Goal: Task Accomplishment & Management: Use online tool/utility

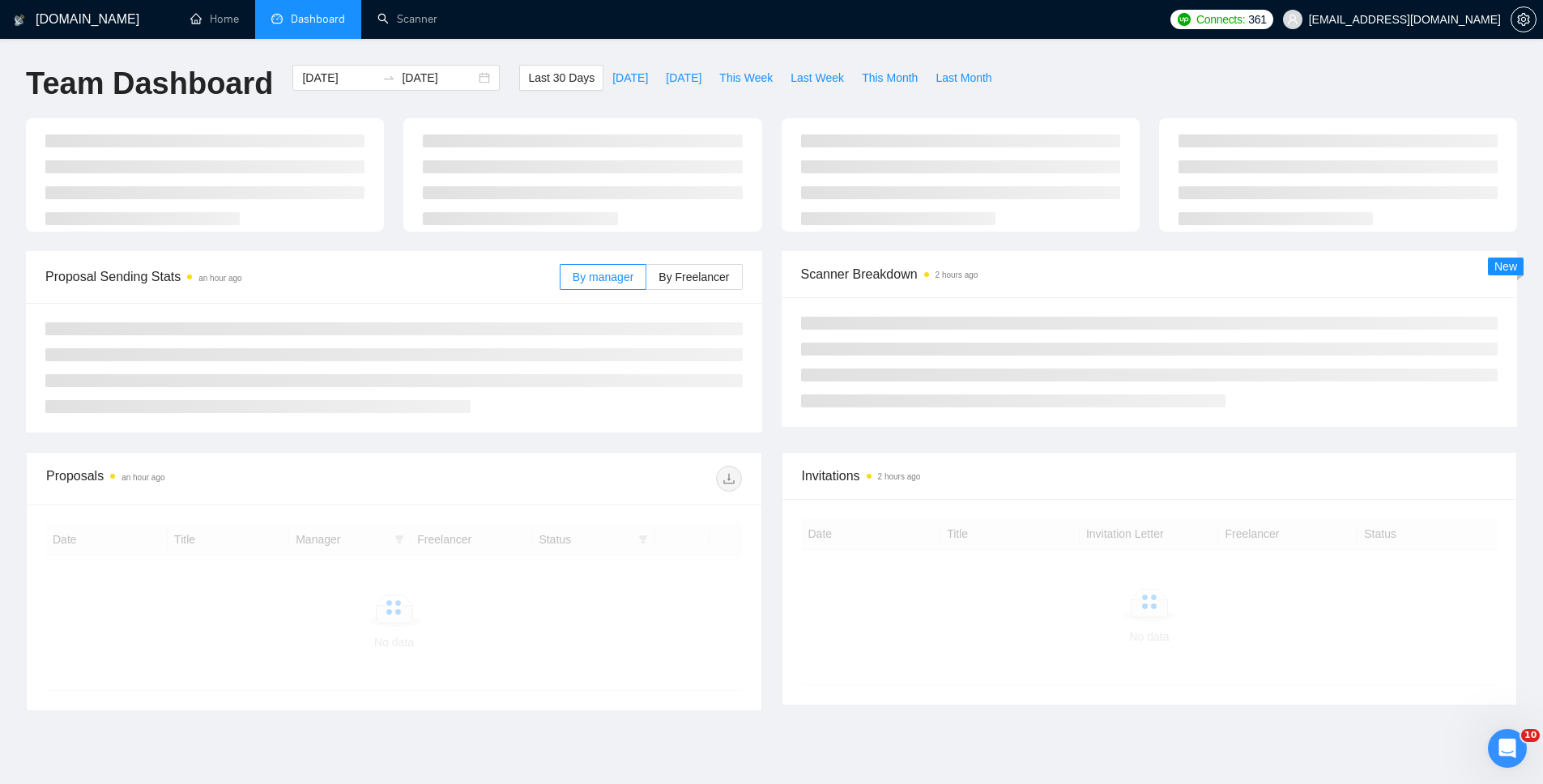
click at [607, 63] on div "[DOMAIN_NAME] Home Dashboard Scanner Connects: 361 [EMAIL_ADDRESS][DOMAIN_NAME]…" at bounding box center [771, 427] width 1543 height 855
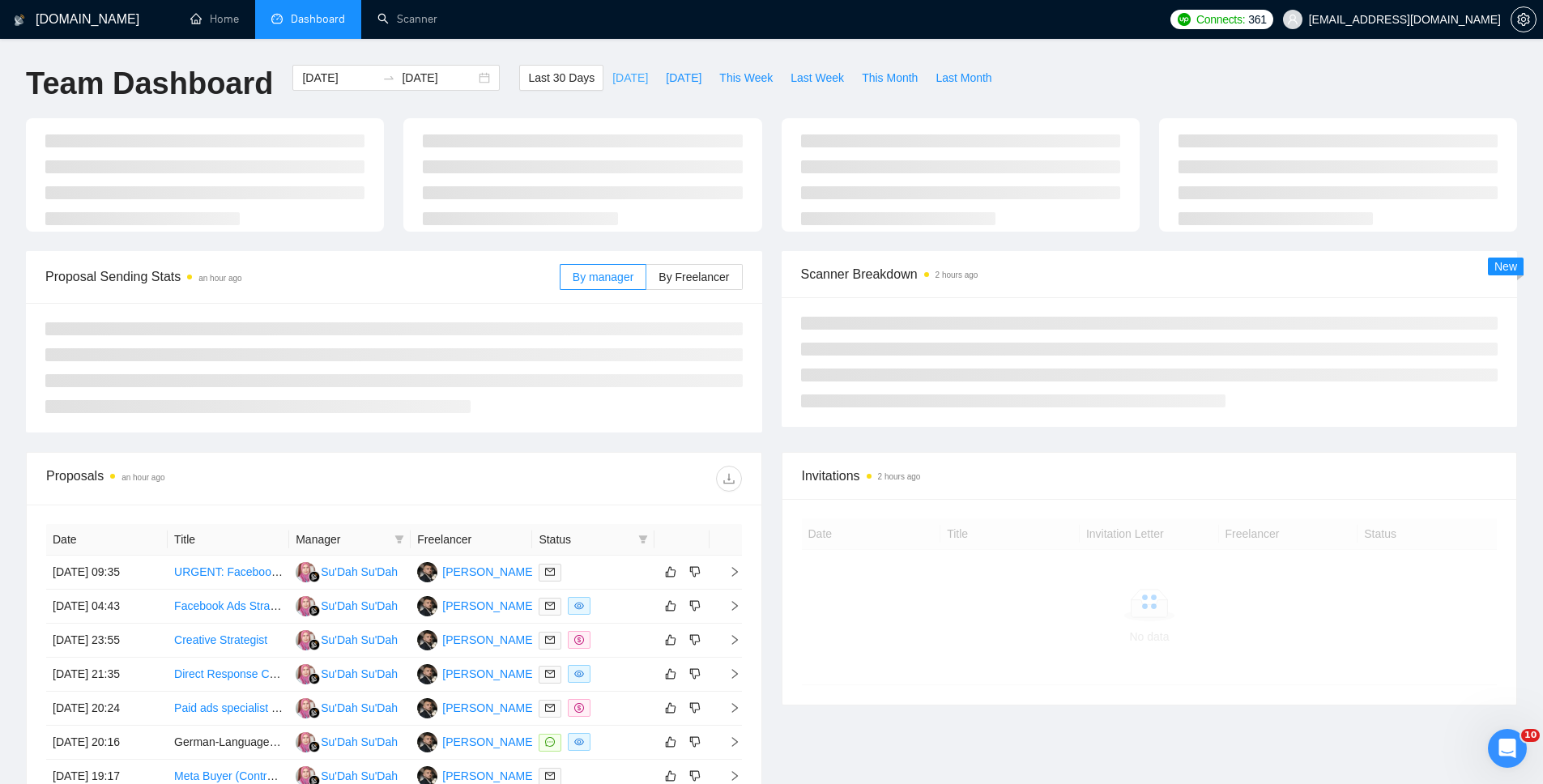
click at [613, 69] on span "[DATE]" at bounding box center [630, 77] width 35 height 18
type input "[DATE]"
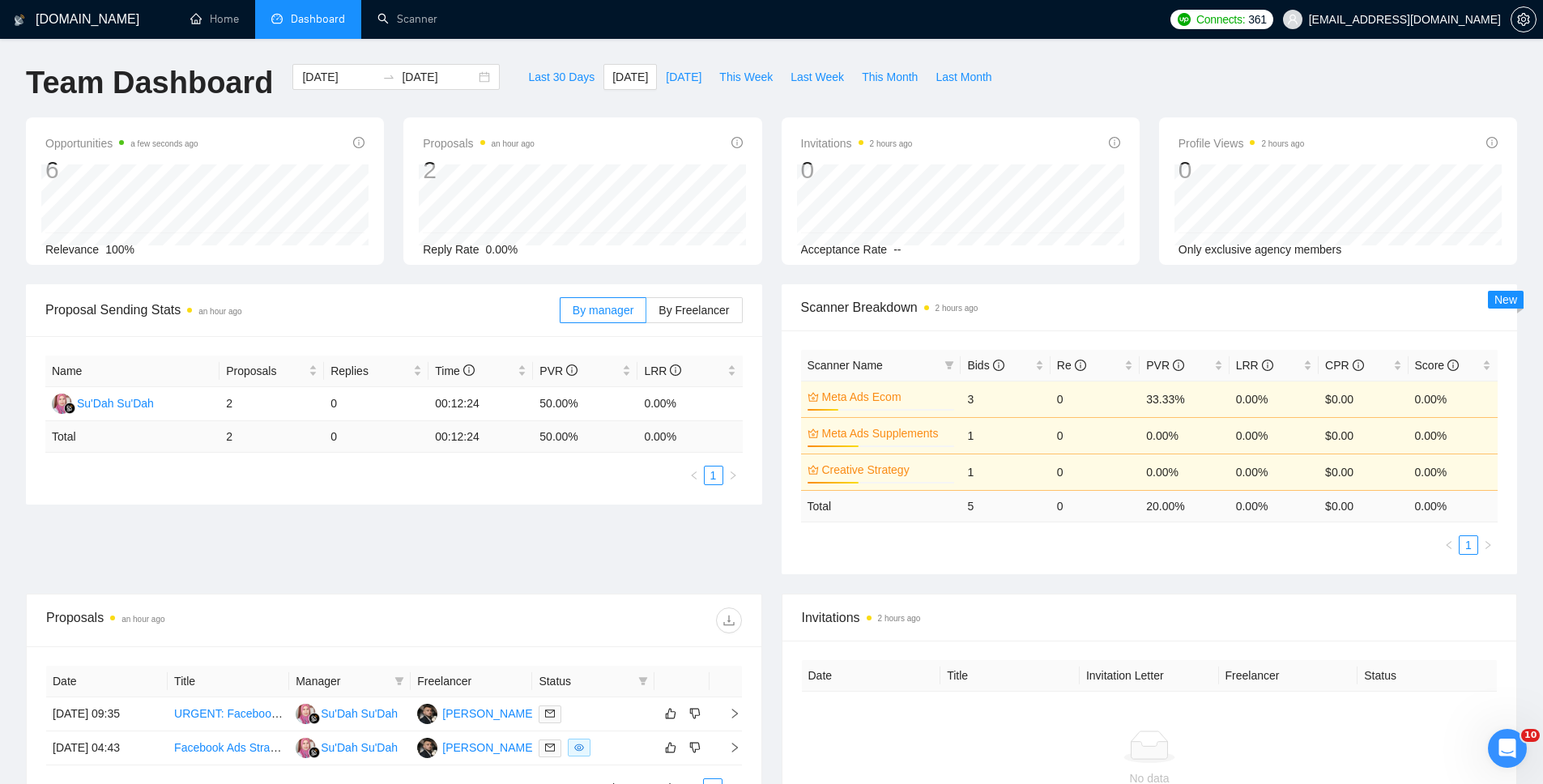
scroll to position [175, 0]
click at [681, 319] on label "By Freelancer" at bounding box center [694, 310] width 96 height 26
click at [647, 315] on input "By Freelancer" at bounding box center [647, 315] width 0 height 0
click at [584, 307] on span "By manager" at bounding box center [603, 311] width 61 height 13
click at [561, 315] on input "By manager" at bounding box center [561, 315] width 0 height 0
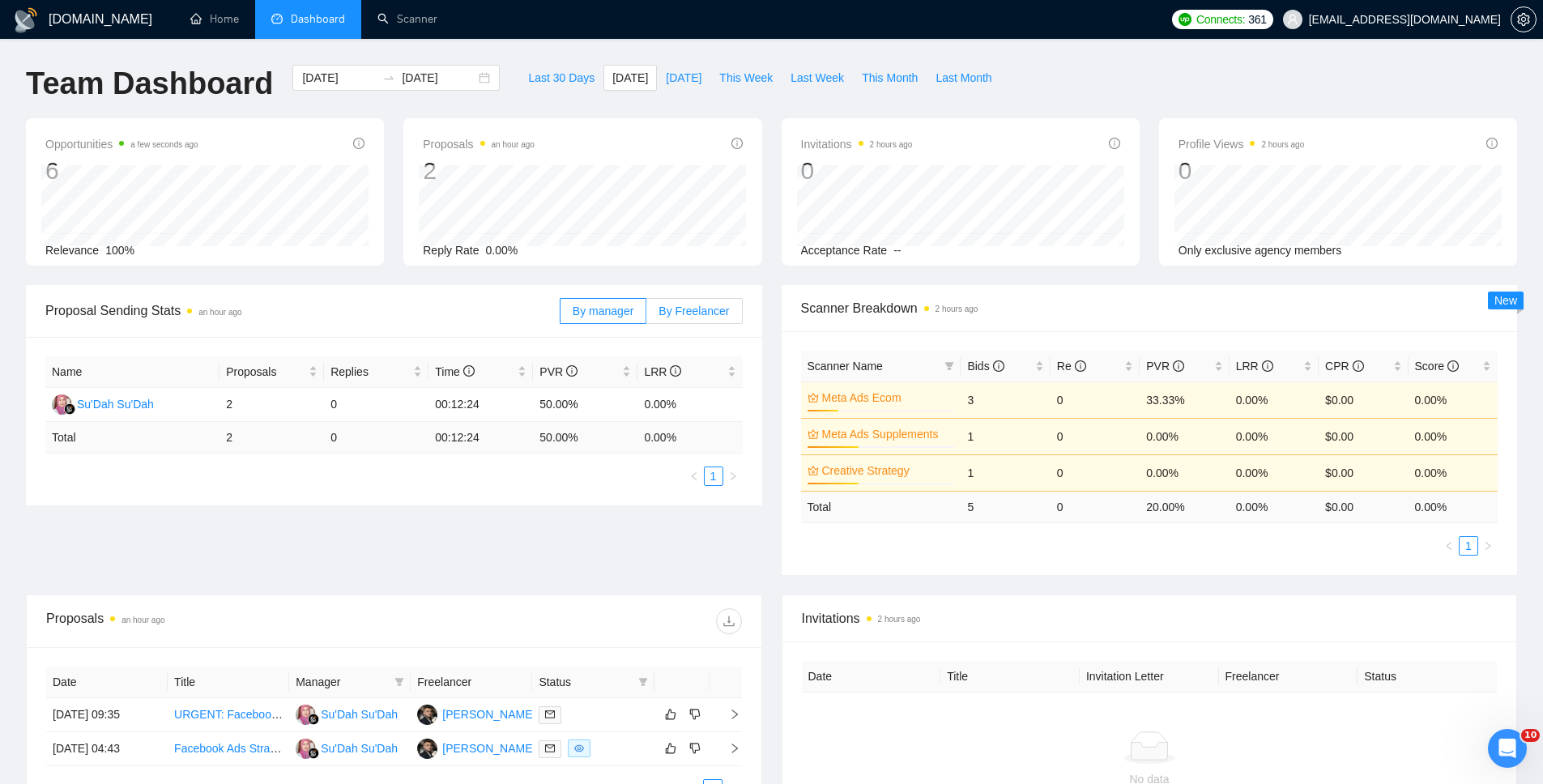
click at [711, 308] on span "By Freelancer" at bounding box center [694, 311] width 70 height 13
click at [647, 315] on input "By Freelancer" at bounding box center [647, 315] width 0 height 0
click at [638, 314] on label "By manager" at bounding box center [603, 310] width 87 height 26
click at [561, 315] on input "By manager" at bounding box center [561, 315] width 0 height 0
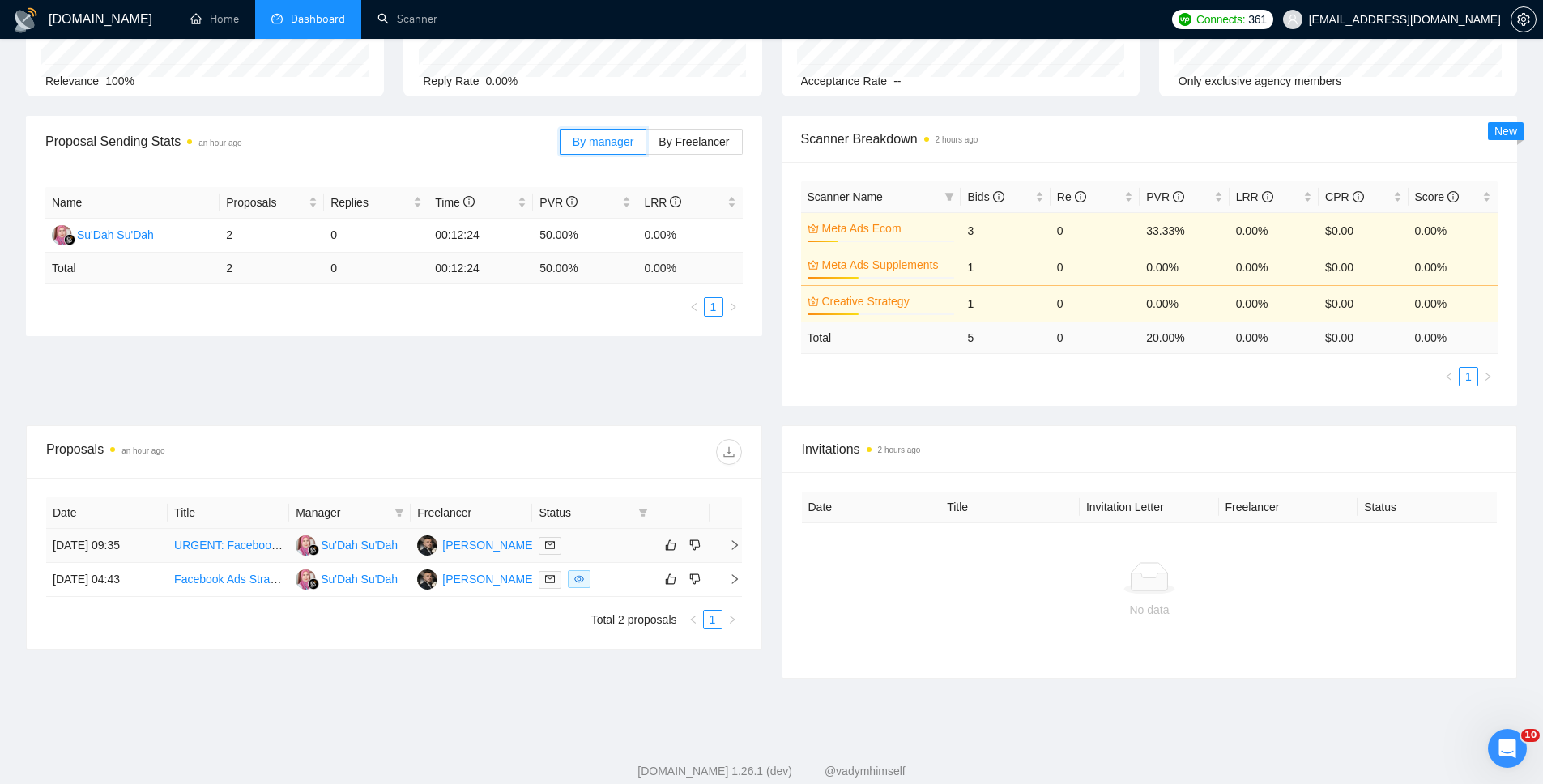
scroll to position [203, 0]
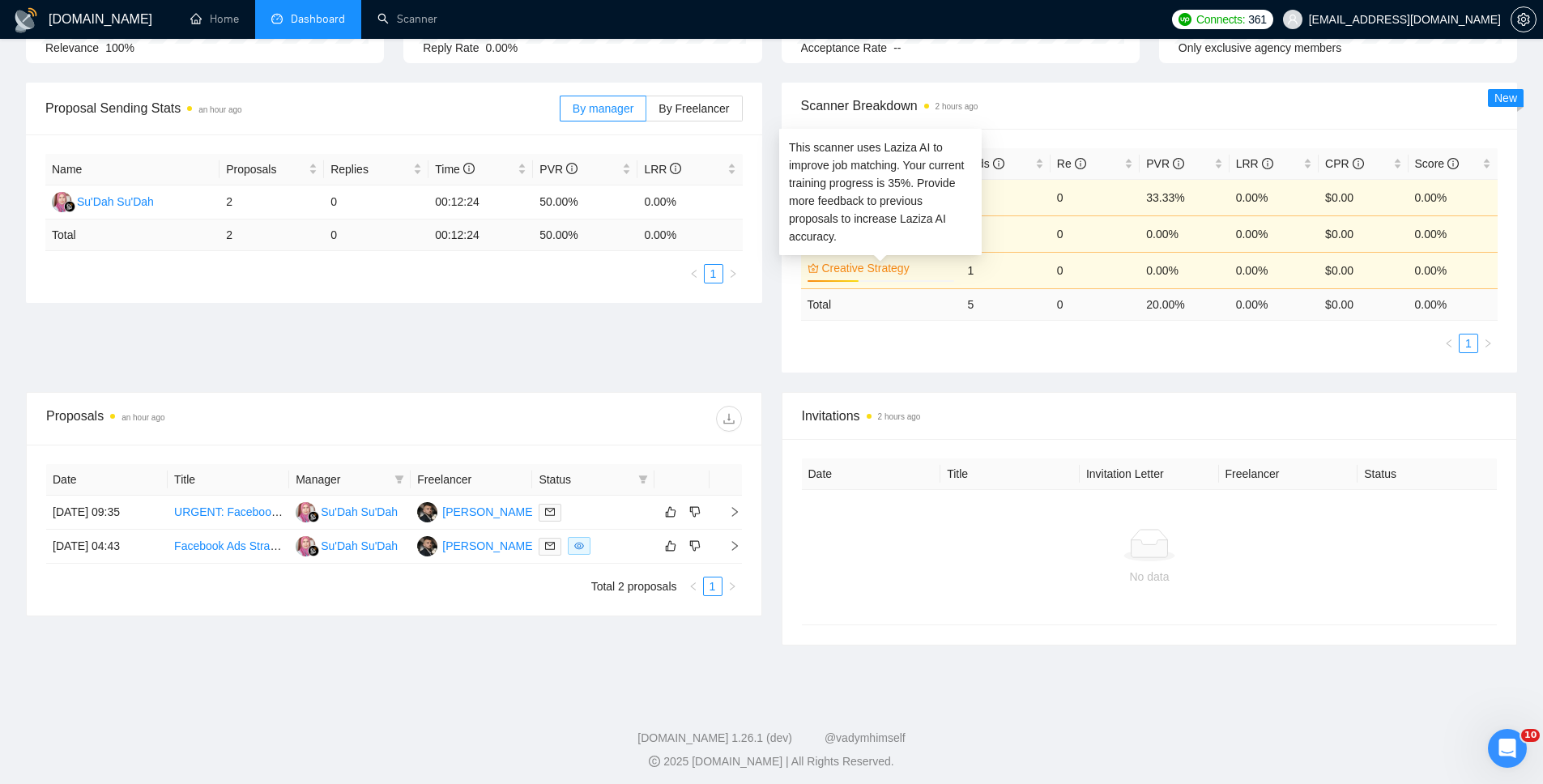
click at [898, 266] on link "Creative Strategy" at bounding box center [887, 268] width 129 height 18
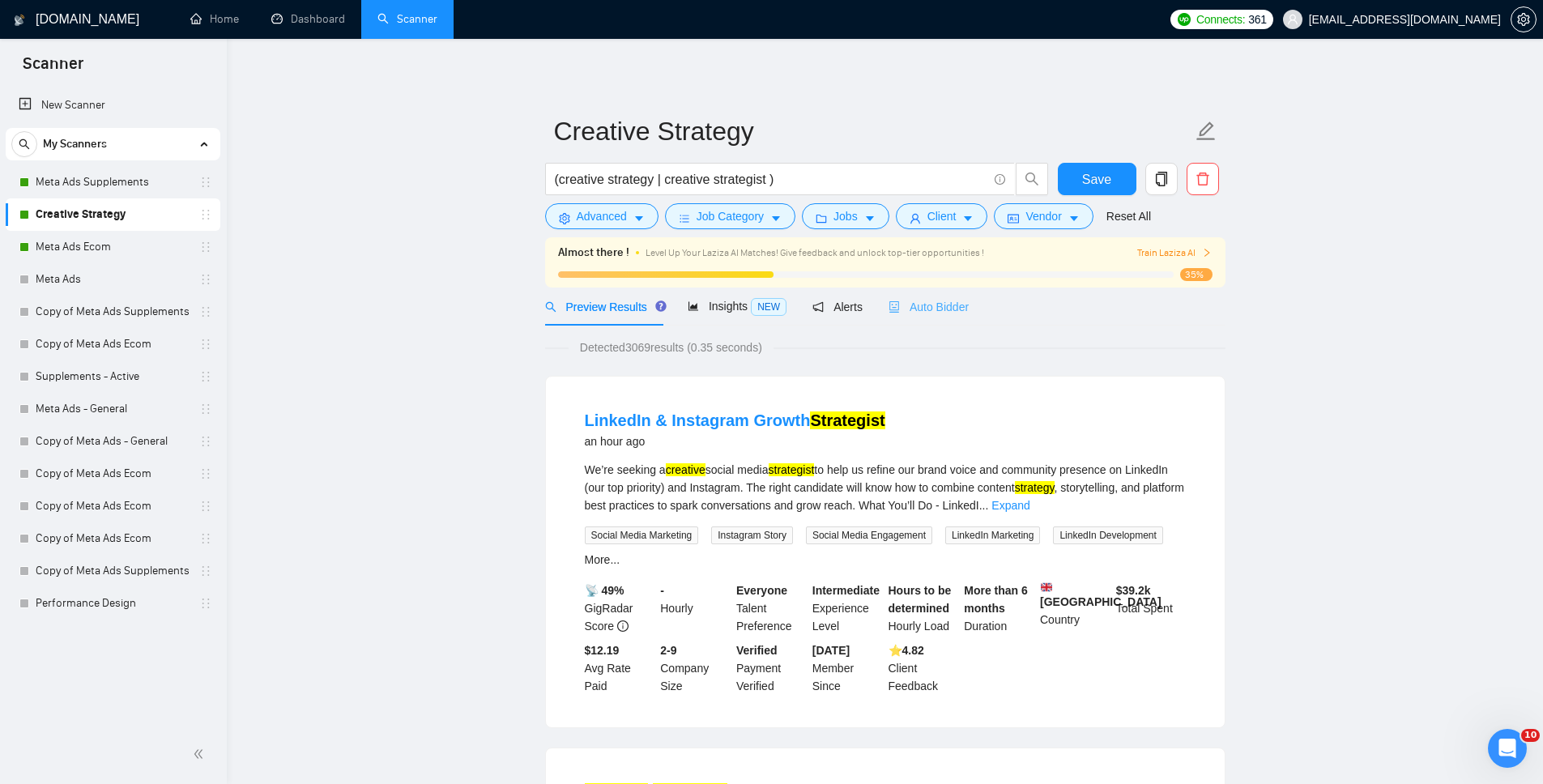
click at [945, 317] on div "Auto Bidder" at bounding box center [929, 307] width 80 height 38
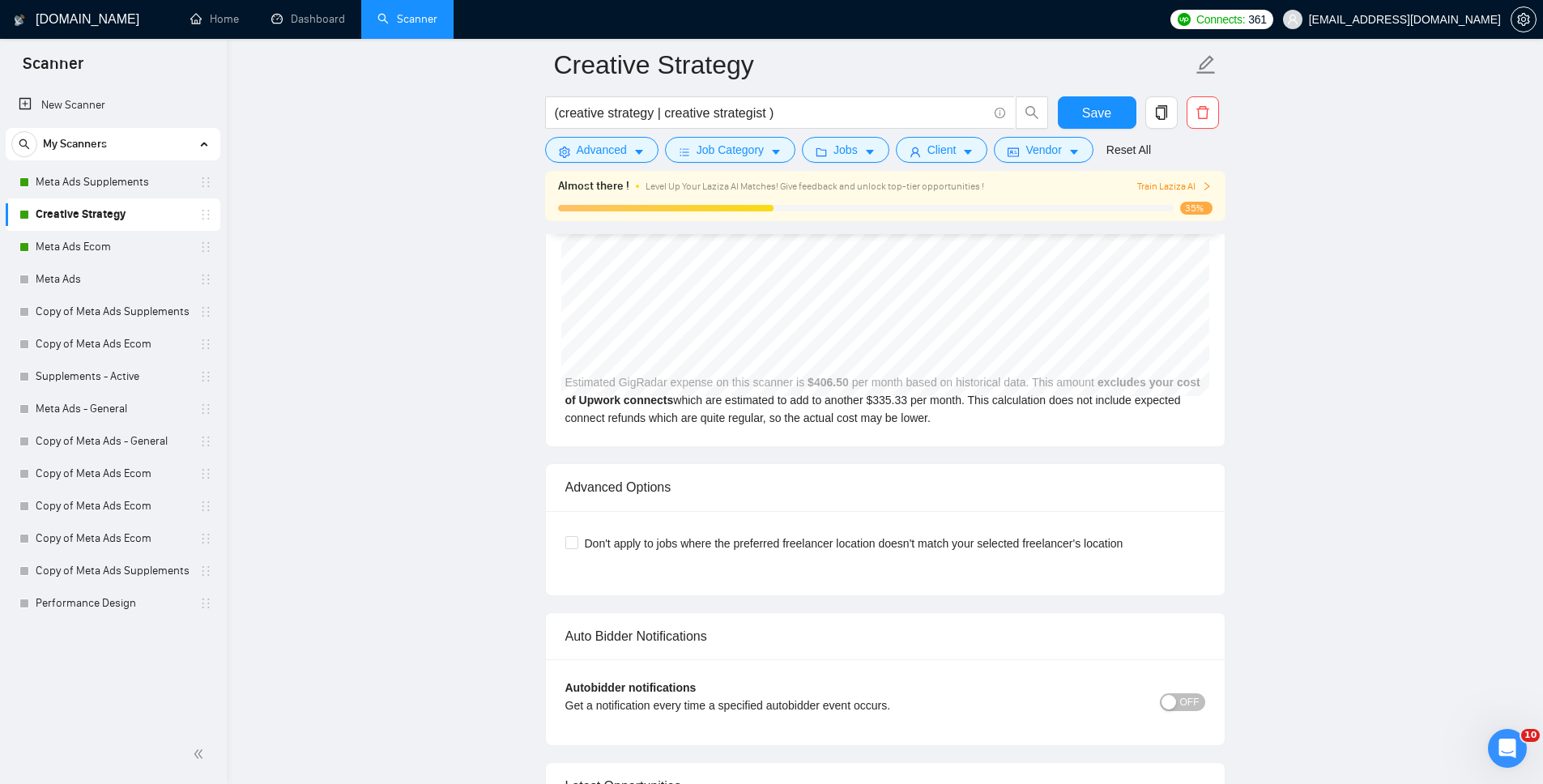
scroll to position [4103, 0]
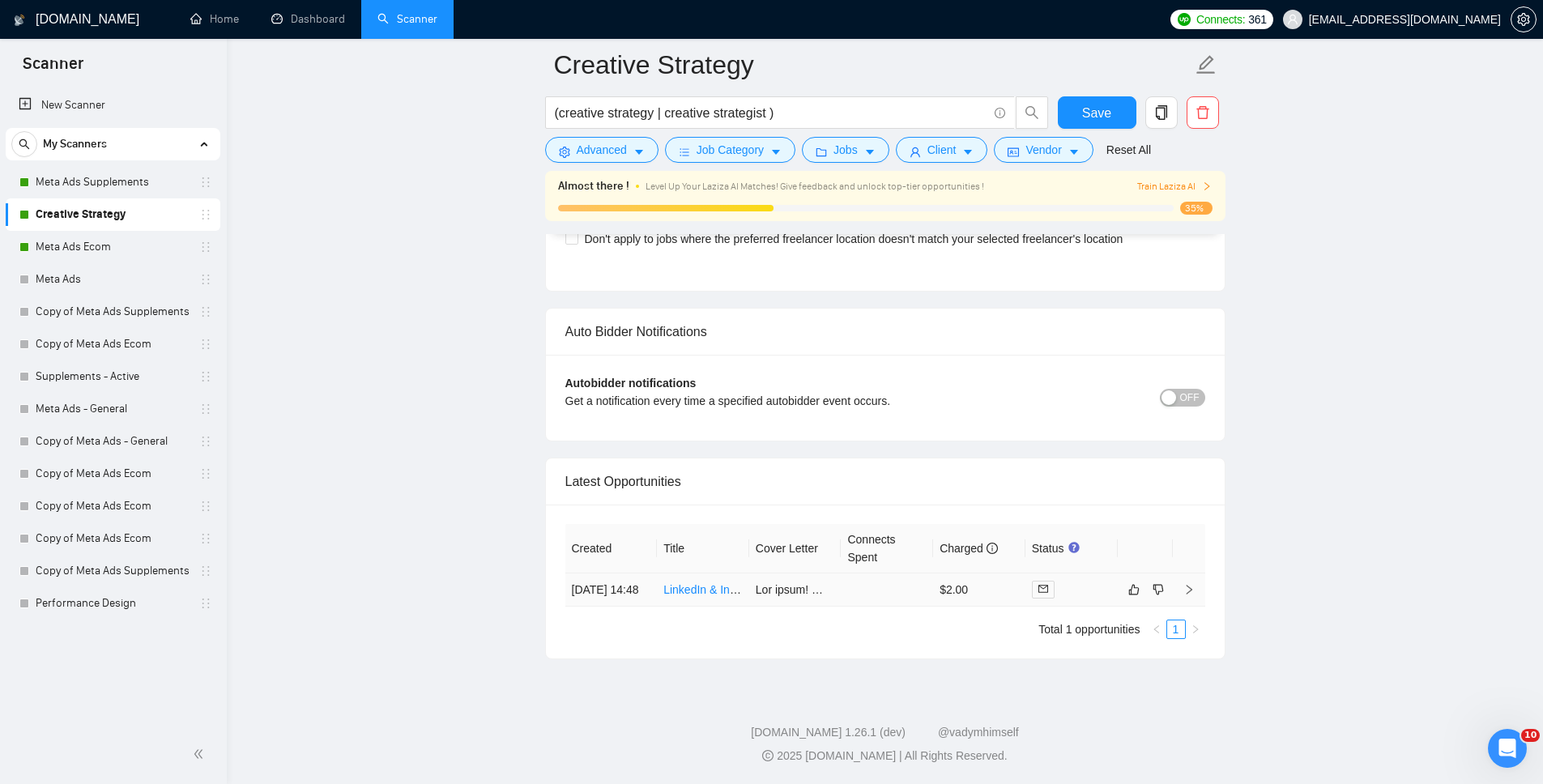
click at [1192, 584] on icon "right" at bounding box center [1188, 589] width 6 height 10
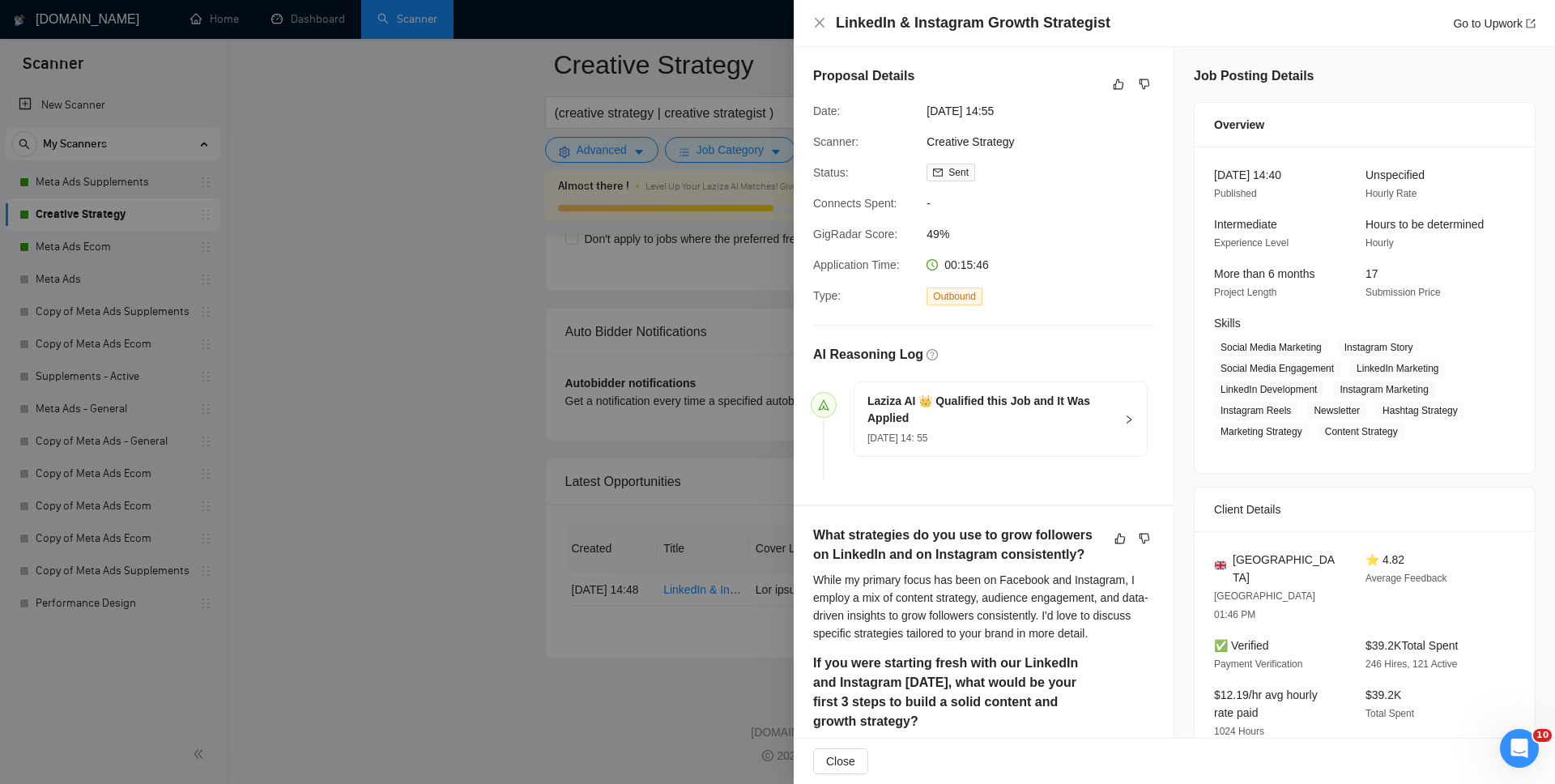
click at [496, 346] on div at bounding box center [778, 392] width 1555 height 784
